Goal: Task Accomplishment & Management: Use online tool/utility

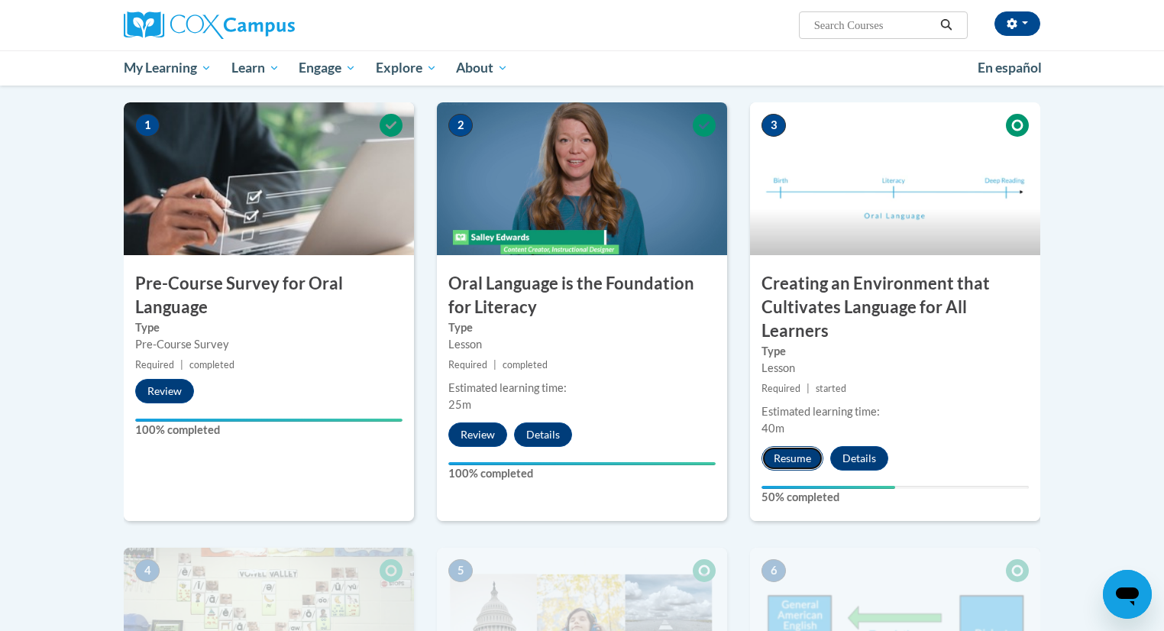
drag, startPoint x: 0, startPoint y: 0, endPoint x: 805, endPoint y: 456, distance: 925.4
click at [805, 456] on button "Resume" at bounding box center [793, 458] width 62 height 24
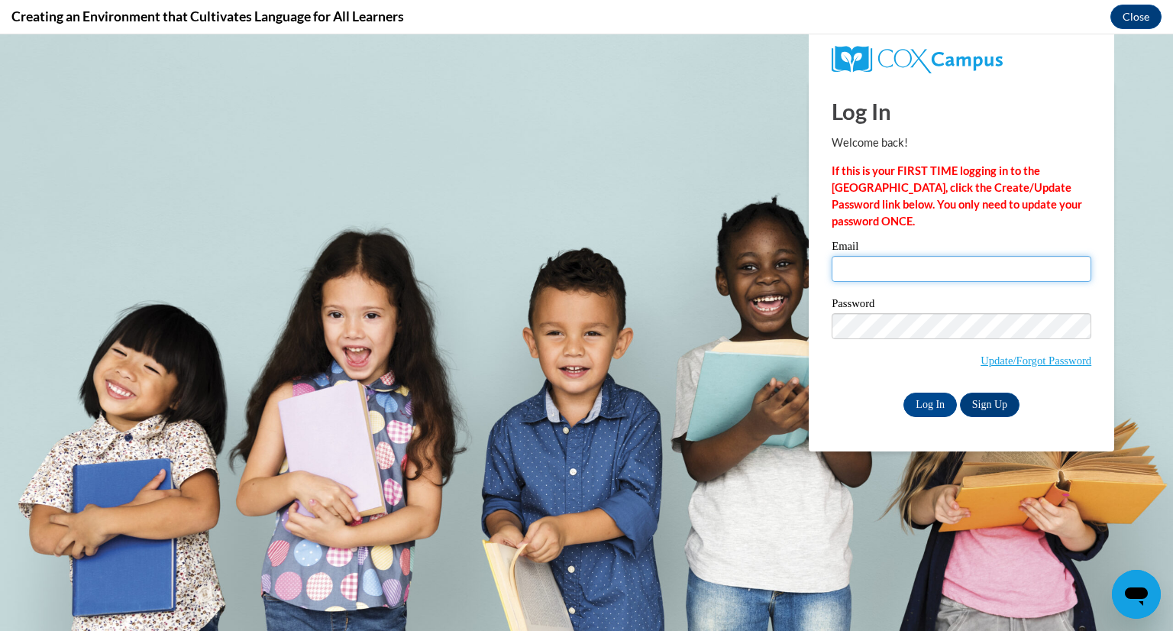
click at [978, 277] on input "Email" at bounding box center [962, 269] width 260 height 26
type input "[EMAIL_ADDRESS][DOMAIN_NAME]"
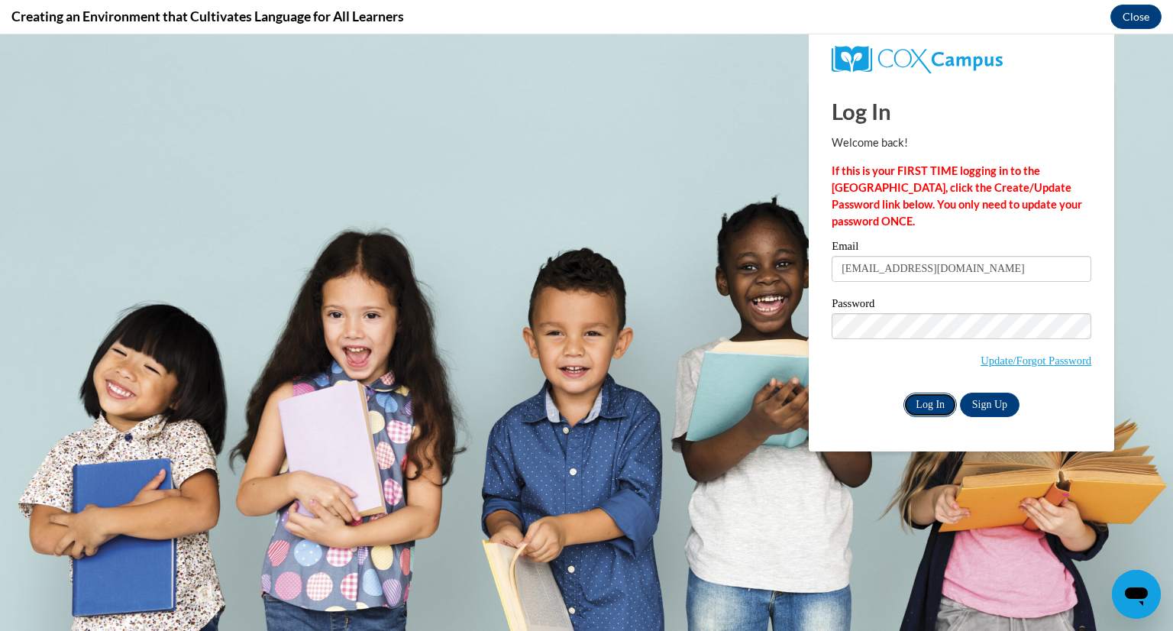
click at [935, 404] on input "Log In" at bounding box center [930, 405] width 53 height 24
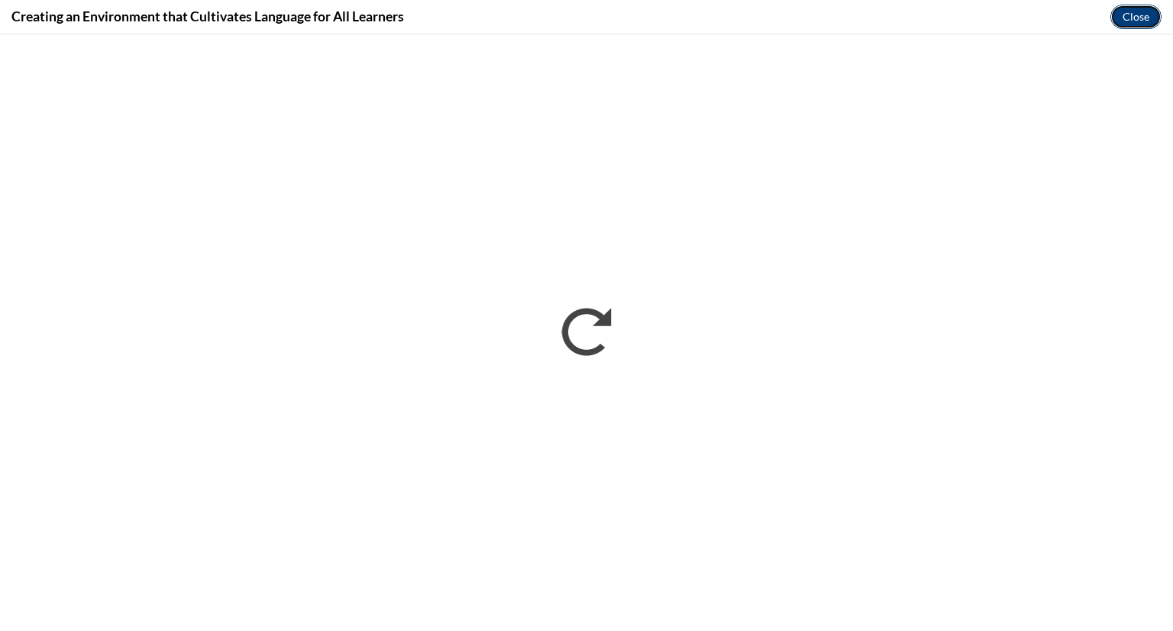
click at [1119, 22] on button "Close" at bounding box center [1136, 17] width 51 height 24
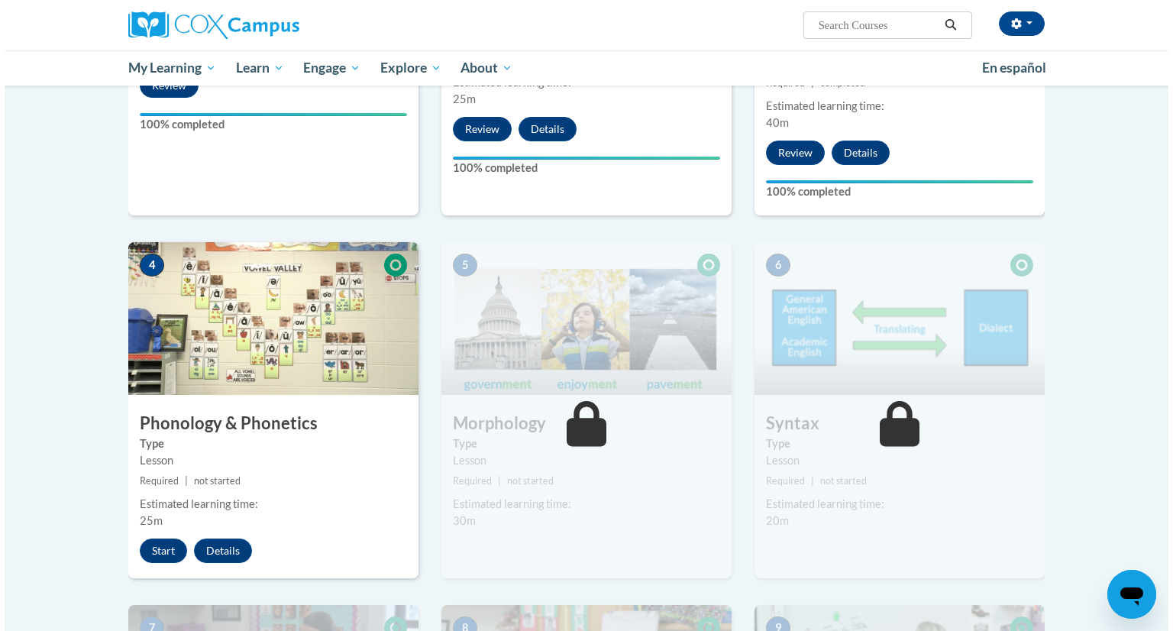
scroll to position [604, 0]
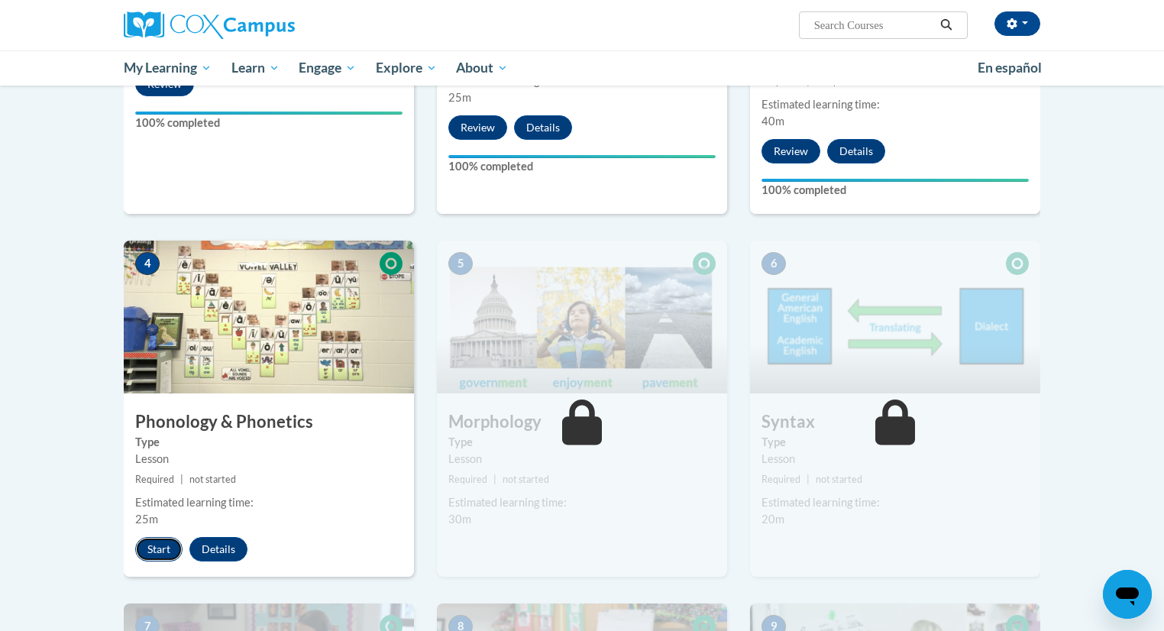
click at [140, 544] on button "Start" at bounding box center [158, 549] width 47 height 24
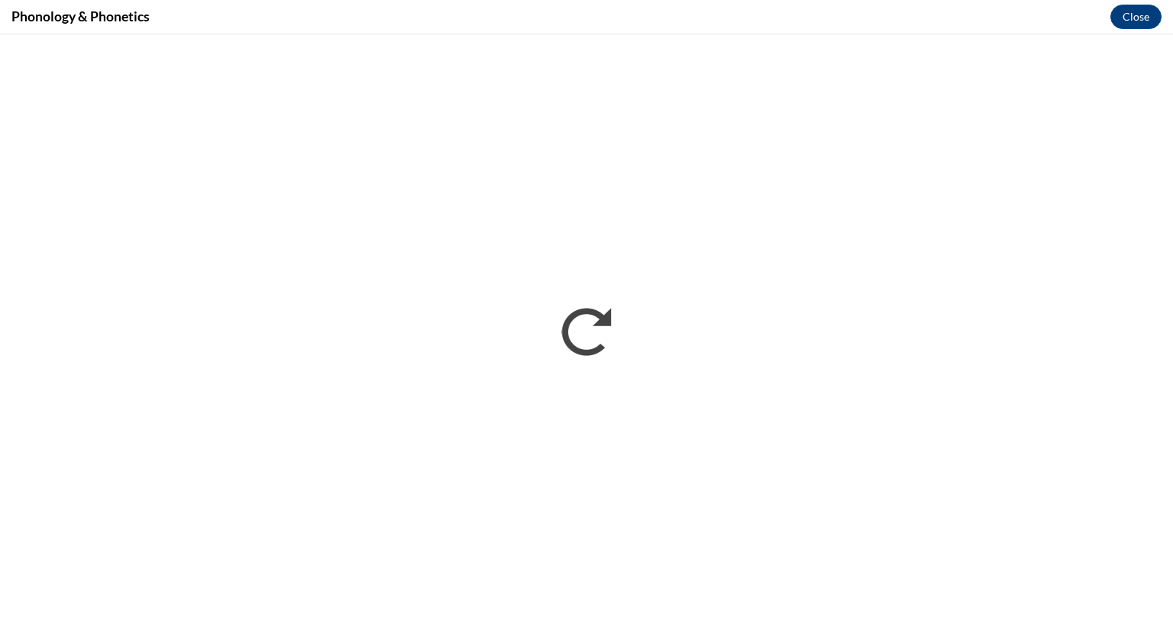
scroll to position [0, 0]
